Goal: Check status: Check status

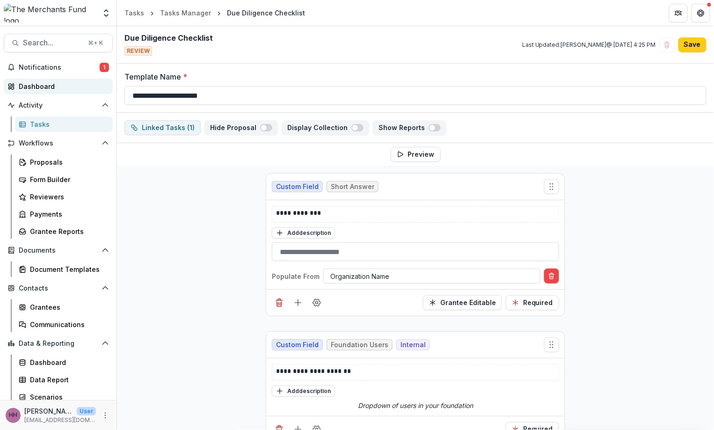
click at [40, 91] on div "Dashboard" at bounding box center [62, 86] width 87 height 10
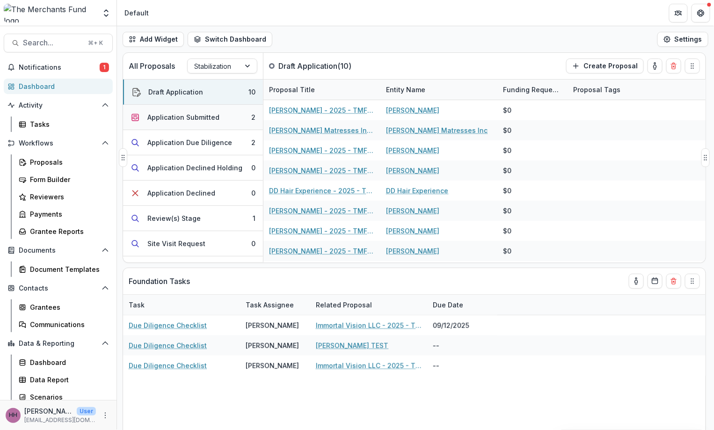
click at [199, 122] on div "Application Submitted" at bounding box center [183, 117] width 72 height 10
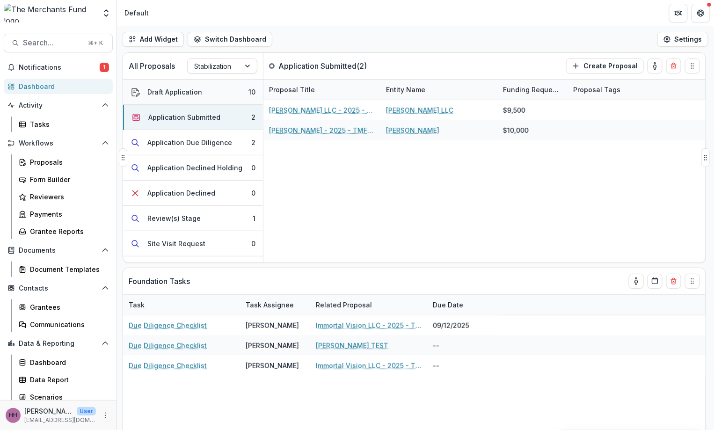
click at [202, 97] on div "Draft Application" at bounding box center [174, 92] width 55 height 10
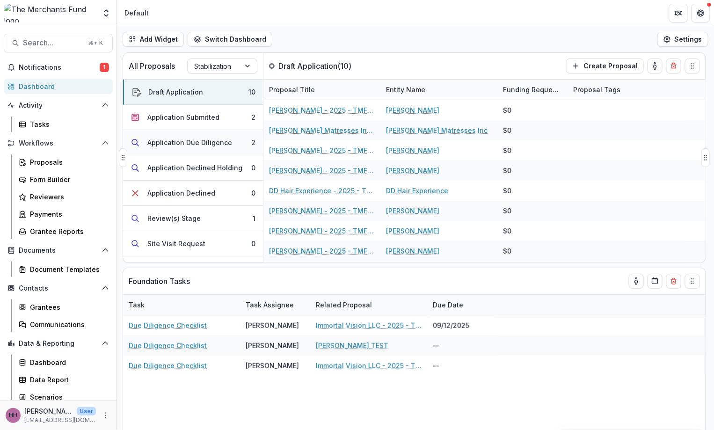
click at [232, 147] on div "Application Due Diligence" at bounding box center [189, 143] width 85 height 10
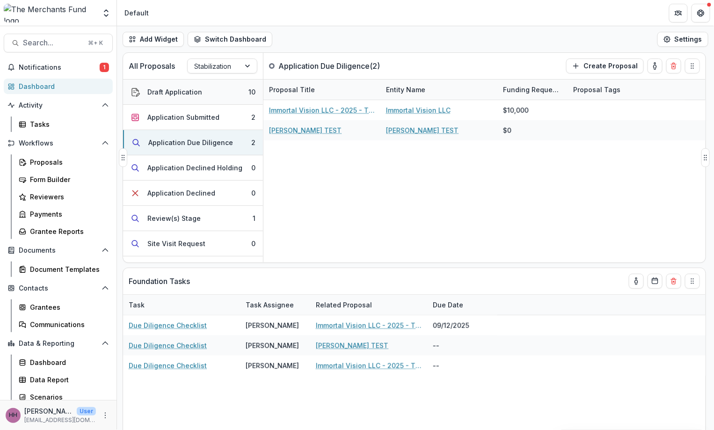
click at [193, 97] on div "Draft Application" at bounding box center [174, 92] width 55 height 10
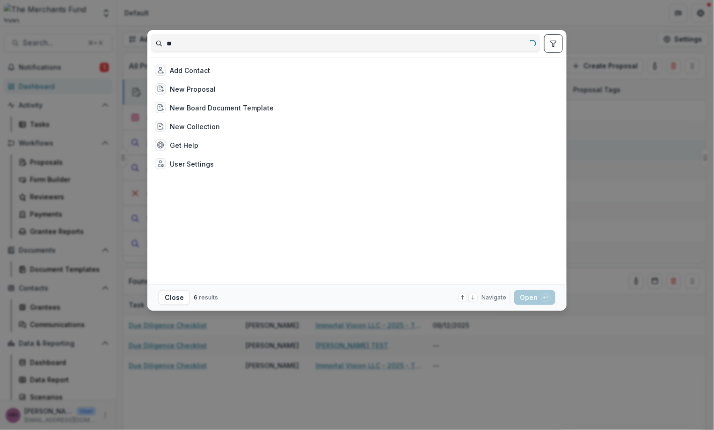
type input "*"
